Goal: Task Accomplishment & Management: Manage account settings

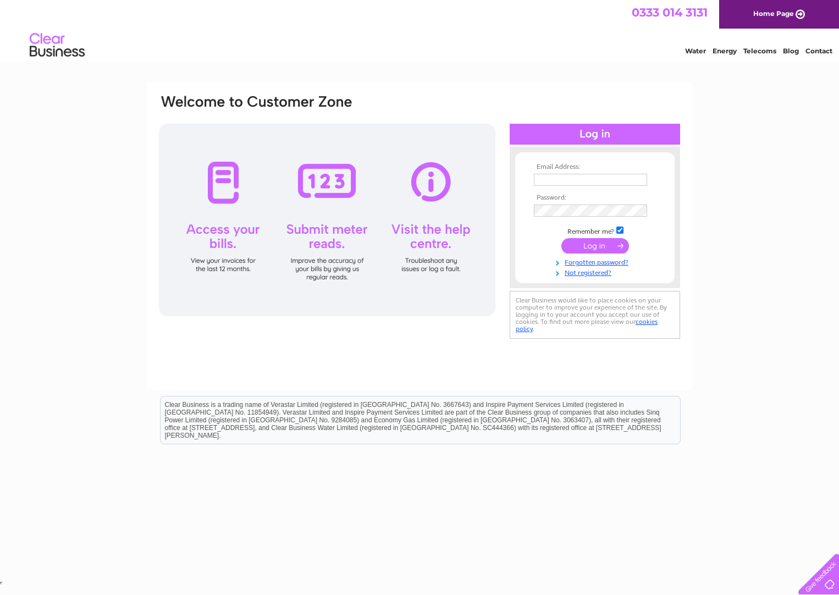
type input "aingram@arch-henderson.co.uk"
click at [598, 246] on input "submit" at bounding box center [595, 245] width 68 height 15
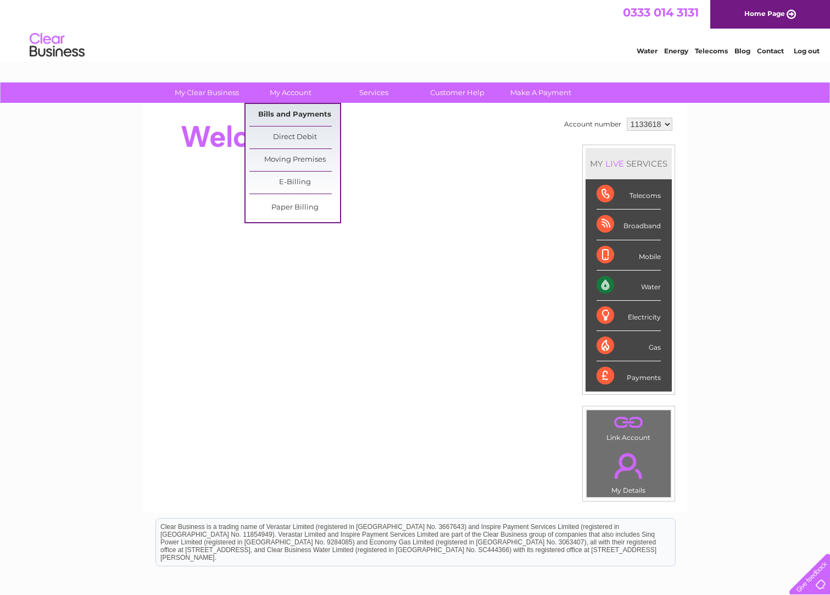
click at [294, 112] on link "Bills and Payments" at bounding box center [295, 115] width 91 height 22
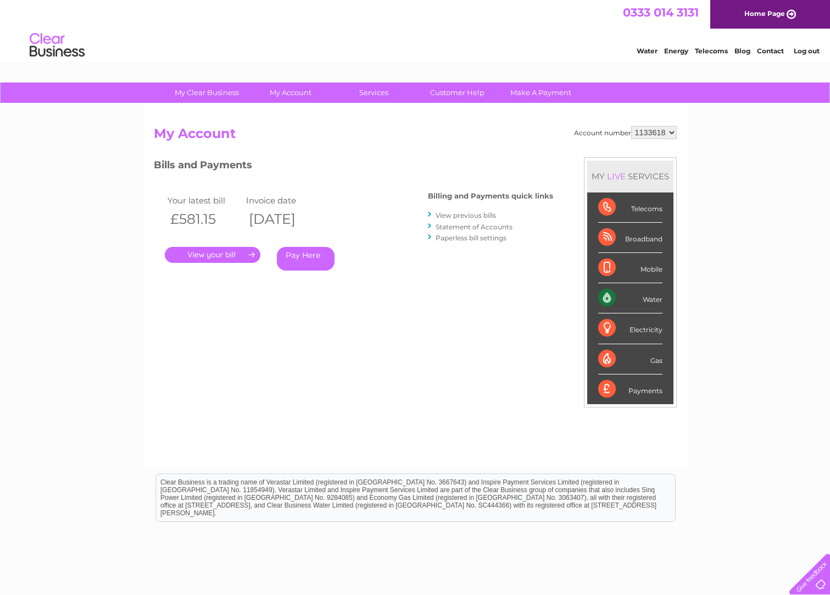
click at [225, 256] on link "." at bounding box center [213, 255] width 96 height 16
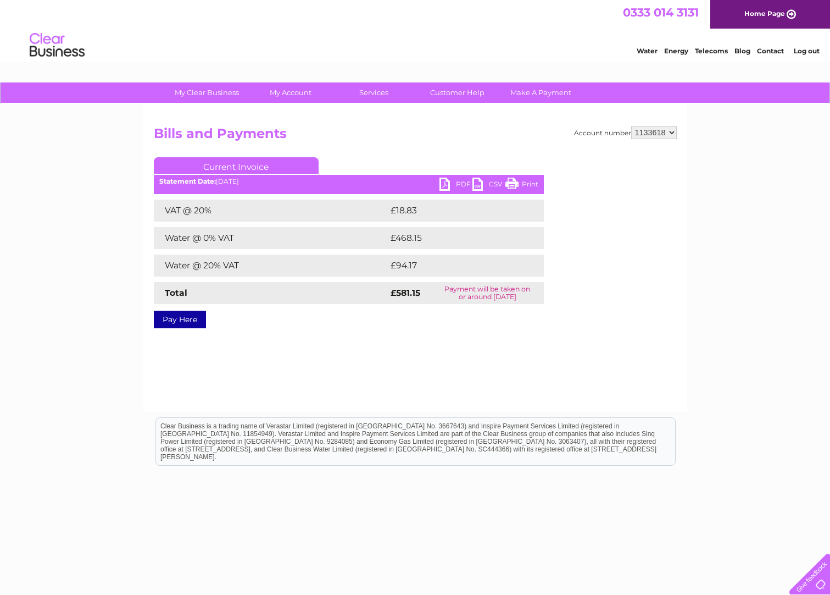
click at [459, 181] on link "PDF" at bounding box center [456, 186] width 33 height 16
